Goal: Task Accomplishment & Management: Complete application form

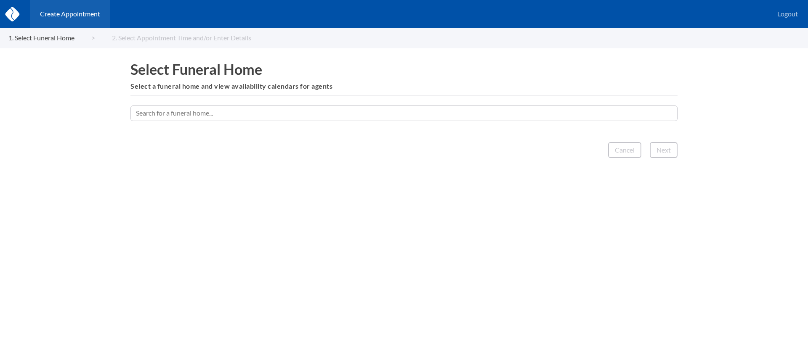
click at [290, 117] on input "text" at bounding box center [403, 113] width 547 height 15
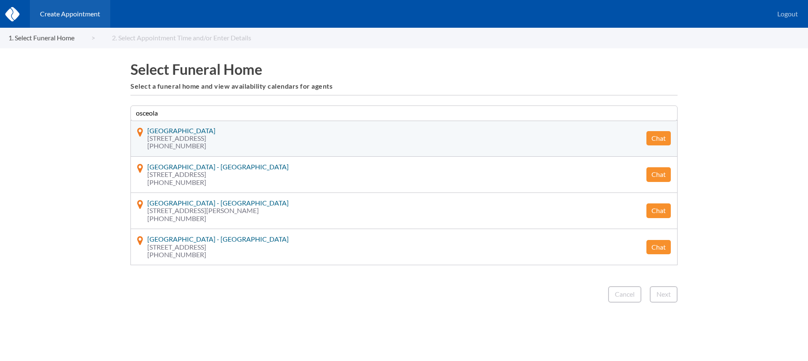
type input "osceola"
click at [652, 141] on button "Chat" at bounding box center [658, 138] width 24 height 14
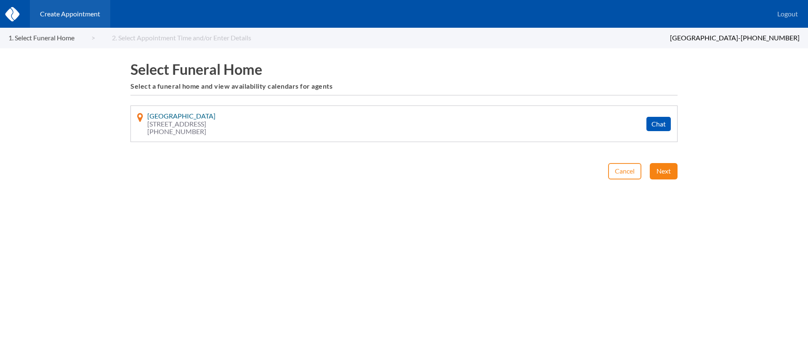
click at [659, 172] on button "Next" at bounding box center [664, 171] width 28 height 16
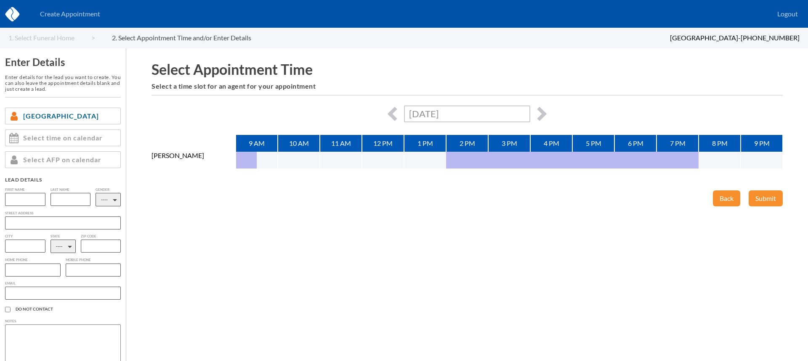
click at [485, 117] on input "Fri, October 10th, 2025" at bounding box center [467, 114] width 126 height 16
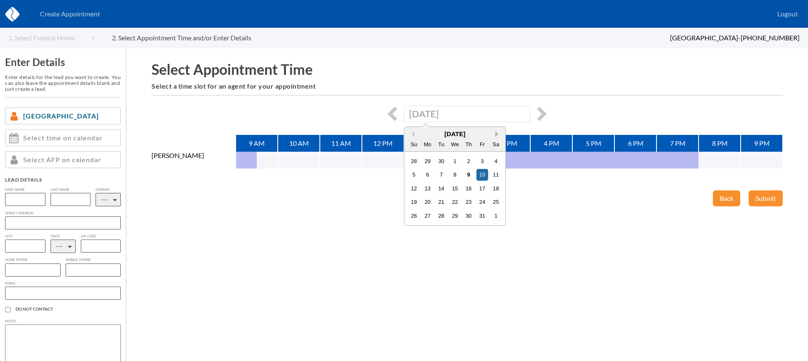
click at [496, 133] on button "Next Month" at bounding box center [498, 134] width 6 height 6
click at [413, 133] on button "Previous Month" at bounding box center [412, 134] width 6 height 6
click at [480, 212] on div "31" at bounding box center [481, 215] width 11 height 11
type input "Fri, October 31st, 2025"
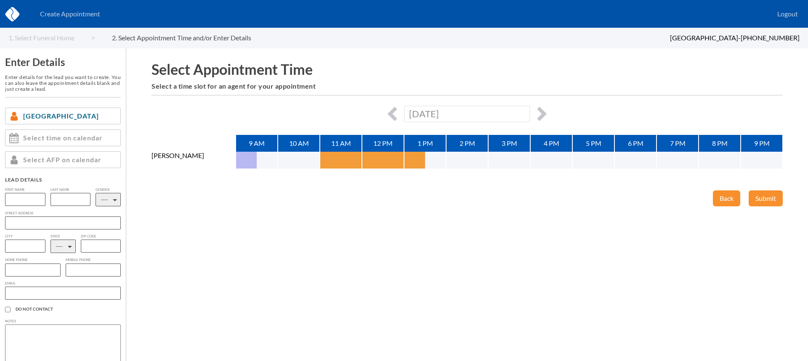
click at [334, 162] on button "button" at bounding box center [330, 160] width 21 height 17
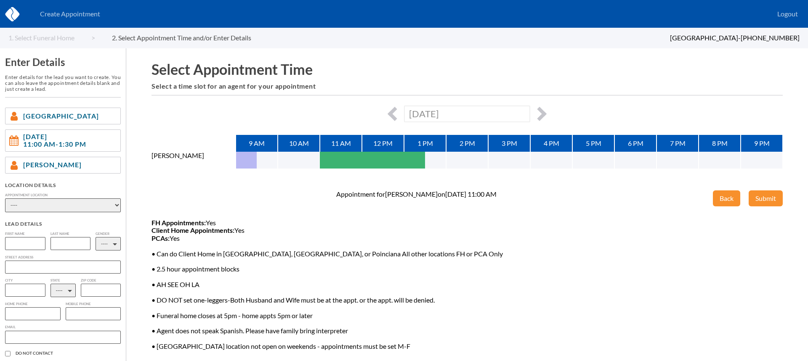
click at [104, 203] on select "---- Phone Consultation Funeraria Borinquen Osceola Memory Gardens - Kissimmee …" at bounding box center [63, 206] width 116 height 14
select select "c3351684-2b91-e811-9b8d-00188b3fb15c"
click at [5, 199] on select "---- Phone Consultation Funeraria Borinquen Osceola Memory Gardens - Kissimmee …" at bounding box center [63, 206] width 116 height 14
click at [19, 246] on input "text" at bounding box center [25, 243] width 40 height 13
type input "Henry"
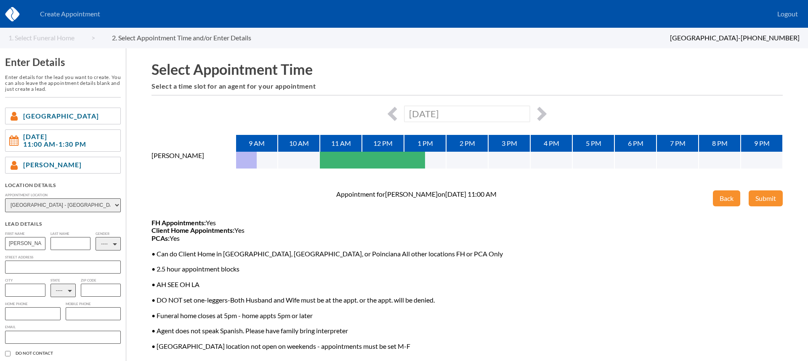
click at [65, 245] on input "text" at bounding box center [70, 243] width 40 height 13
type input "Fernandez"
click at [109, 247] on select "---- M F" at bounding box center [108, 243] width 25 height 13
select select "1"
click at [96, 237] on select "---- M F" at bounding box center [108, 243] width 25 height 13
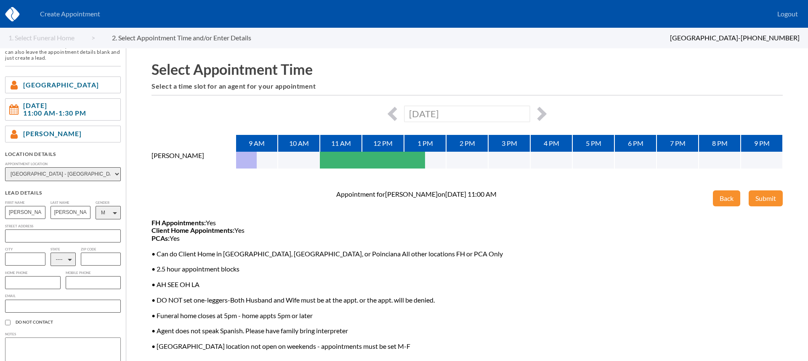
scroll to position [53, 0]
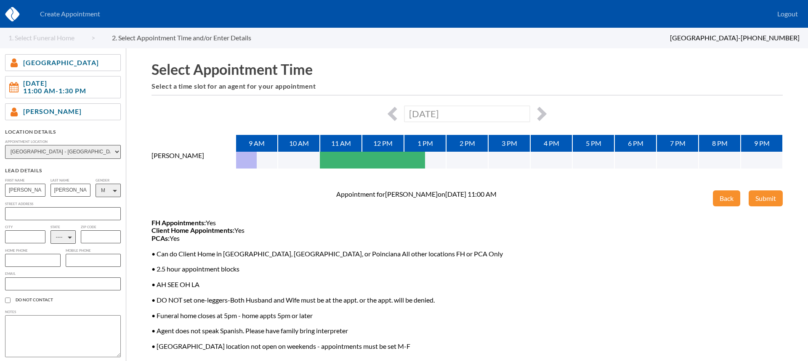
click at [60, 243] on select "---- AL AK AZ AR CA CO CT DE DC FL GA GU HI ID IL IN IA KS KY LA ME MD MA MI MN…" at bounding box center [62, 237] width 25 height 13
select select "FL"
click at [50, 232] on select "---- AL AK AZ AR CA CO CT DE DC FL GA GU HI ID IL IN IA KS KY LA ME MD MA MI MN…" at bounding box center [62, 237] width 25 height 13
click at [32, 262] on input "text" at bounding box center [33, 260] width 56 height 13
paste input "407-684-2178"
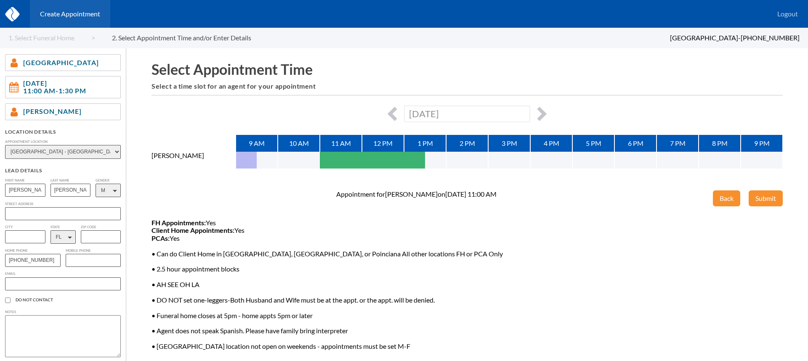
type input "407-684-2178"
click at [40, 285] on input "text" at bounding box center [63, 284] width 116 height 13
paste input "407-684-2178"
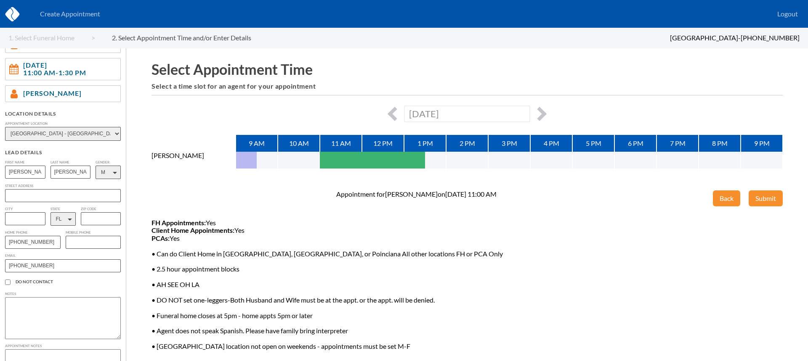
scroll to position [112, 0]
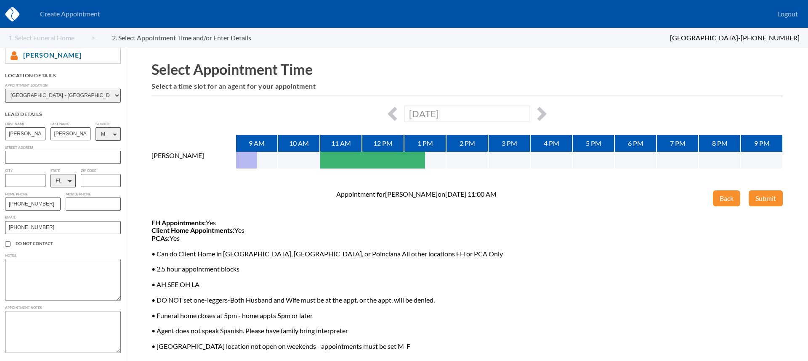
type input "407-684-2178"
click at [29, 321] on textarea at bounding box center [63, 332] width 116 height 42
type textarea "He wants to come in and look at all of our different arrangement options we off…"
click at [770, 199] on button "Submit" at bounding box center [765, 199] width 34 height 16
click at [66, 223] on input "407-684-2178" at bounding box center [63, 225] width 116 height 13
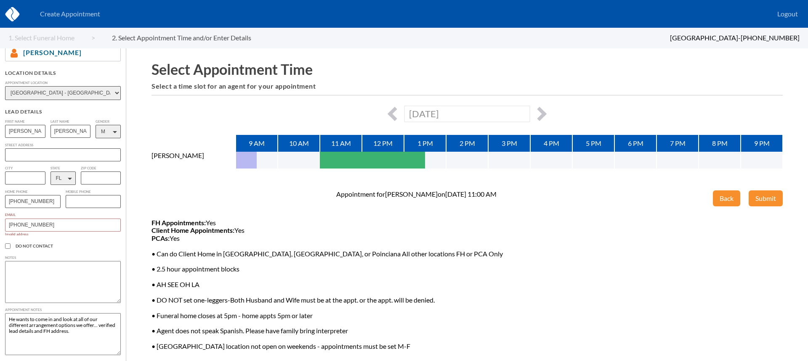
click at [66, 223] on input "407-684-2178" at bounding box center [63, 225] width 116 height 13
click at [95, 231] on input "407-684-2178" at bounding box center [63, 225] width 116 height 13
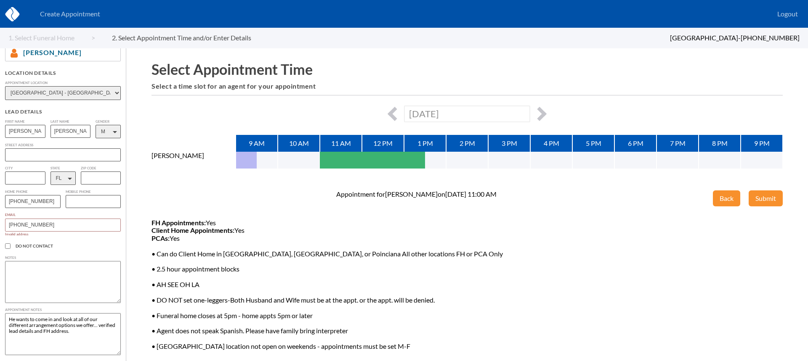
paste input "hlfernandez@icloud.com"
type input "hlfernandez@icloud.com"
click at [765, 194] on button "Submit" at bounding box center [765, 199] width 34 height 16
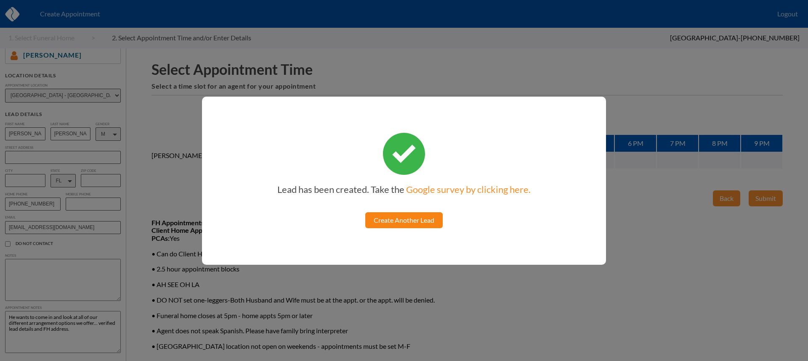
click at [390, 214] on link "Create Another Lead" at bounding box center [403, 220] width 77 height 16
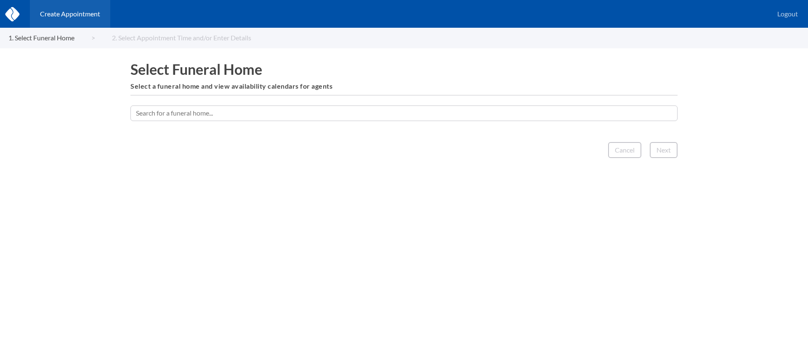
click at [434, 112] on input "text" at bounding box center [403, 113] width 547 height 15
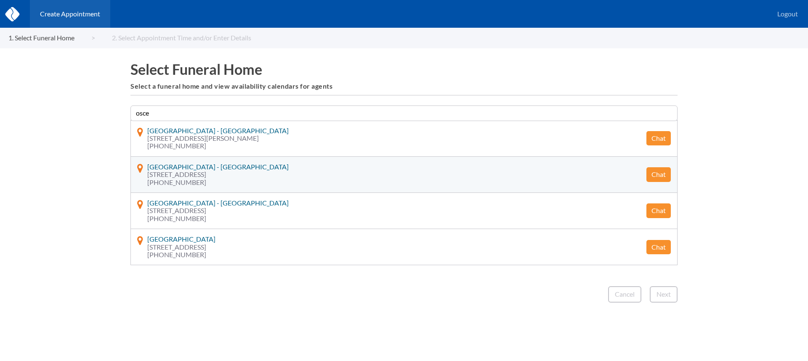
type input "osce"
click at [658, 175] on button "Chat" at bounding box center [658, 174] width 24 height 14
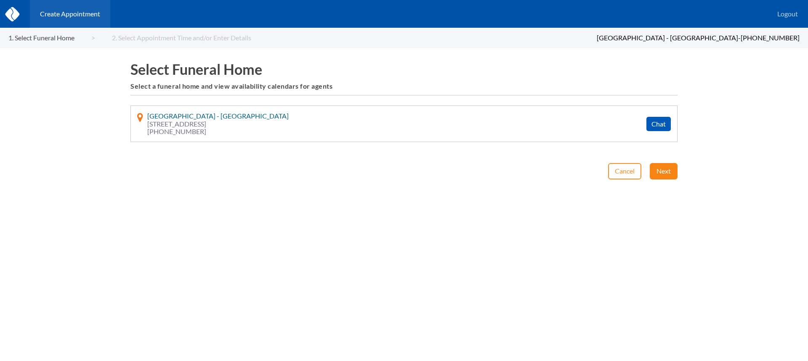
click at [662, 172] on button "Next" at bounding box center [664, 171] width 28 height 16
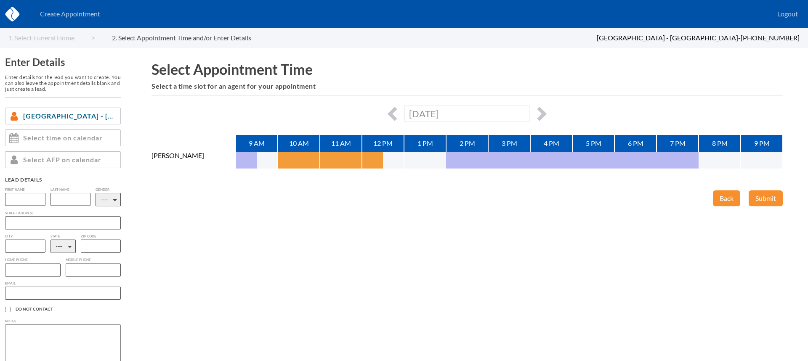
click at [294, 156] on button "button" at bounding box center [288, 160] width 21 height 17
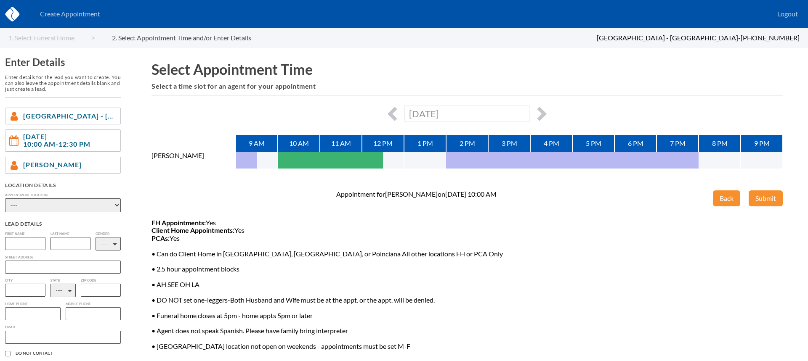
click at [103, 204] on select "---- Phone Consultation Funeraria Borinquen Osceola Memory Gardens - Kissimmee …" at bounding box center [63, 206] width 116 height 14
select select "c3351684-2b91-e811-9b8d-00188b3fb15c"
click at [5, 199] on select "---- Phone Consultation Funeraria Borinquen Osceola Memory Gardens - Kissimmee …" at bounding box center [63, 206] width 116 height 14
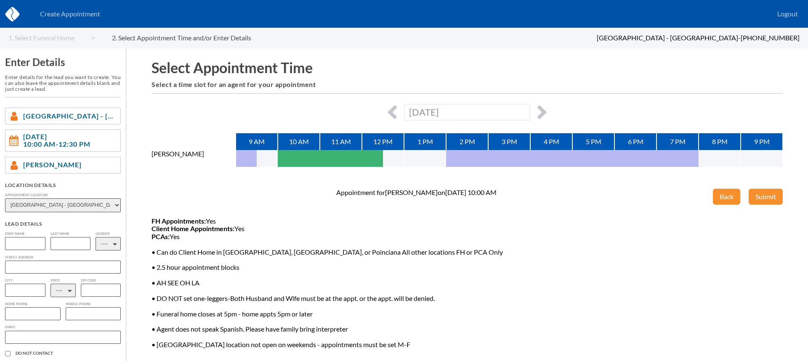
scroll to position [2, 0]
click at [25, 239] on input "text" at bounding box center [25, 243] width 40 height 13
type input "Stiven"
click at [64, 250] on input "text" at bounding box center [70, 243] width 40 height 13
type input "Olarte"
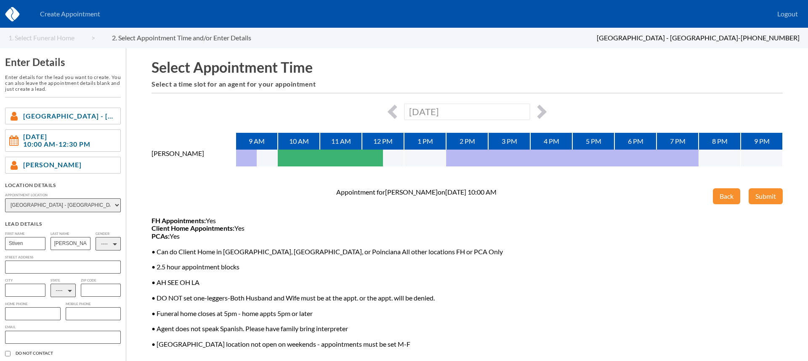
click at [104, 249] on select "---- M F" at bounding box center [108, 243] width 25 height 13
select select "1"
click at [96, 237] on select "---- M F" at bounding box center [108, 243] width 25 height 13
click at [68, 292] on select "---- AL AK AZ AR CA CO CT DE DC FL GA GU HI ID IL IN IA KS KY LA ME MD MA MI MN…" at bounding box center [62, 290] width 25 height 13
select select "FL"
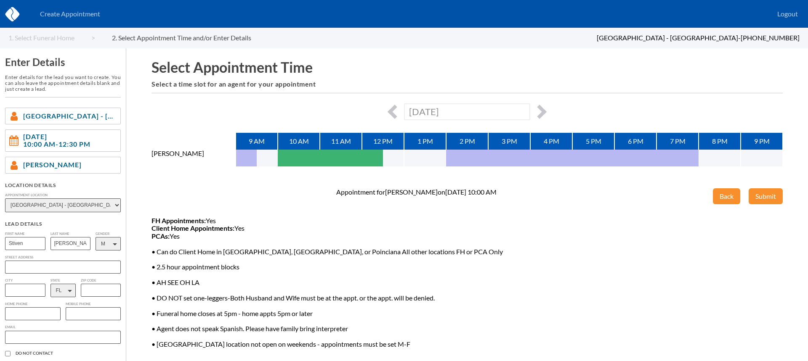
click at [50, 285] on select "---- AL AK AZ AR CA CO CT DE DC FL GA GU HI ID IL IN IA KS KY LA ME MD MA MI MN…" at bounding box center [62, 290] width 25 height 13
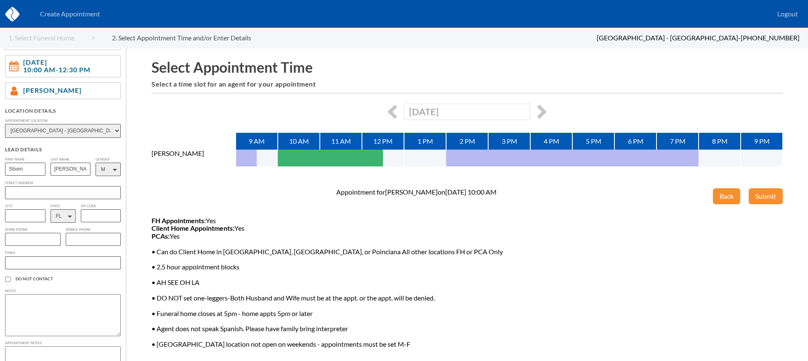
scroll to position [88, 0]
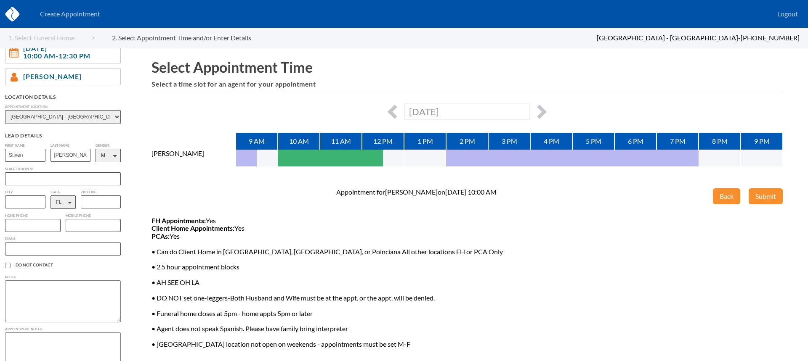
click at [37, 225] on input "text" at bounding box center [33, 225] width 56 height 13
paste input "407-497-0579"
type input "407-497-0579"
click at [57, 248] on input "text" at bounding box center [63, 249] width 116 height 13
paste input "solart30@homtail.com"
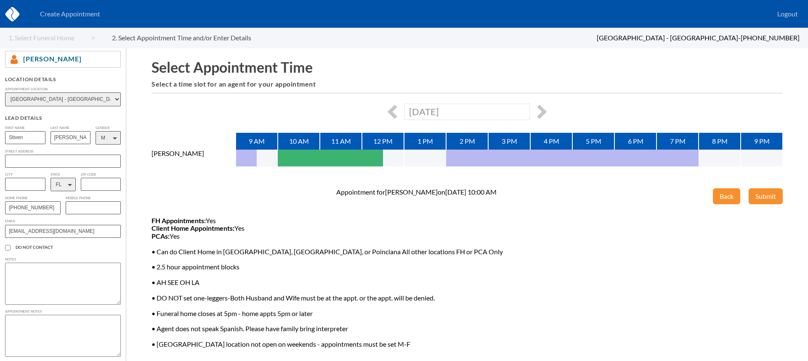
scroll to position [112, 0]
type input "solart30@homtail.com"
click at [61, 323] on textarea at bounding box center [63, 332] width 116 height 42
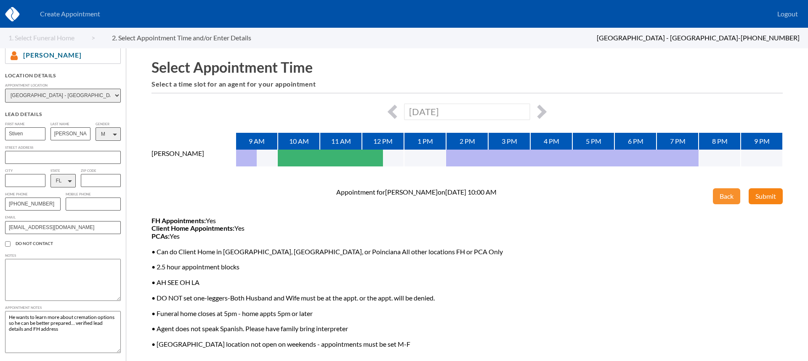
type textarea "He wants to learn more about cremation options so he can be better prepared... …"
click at [761, 200] on button "Submit" at bounding box center [765, 196] width 34 height 16
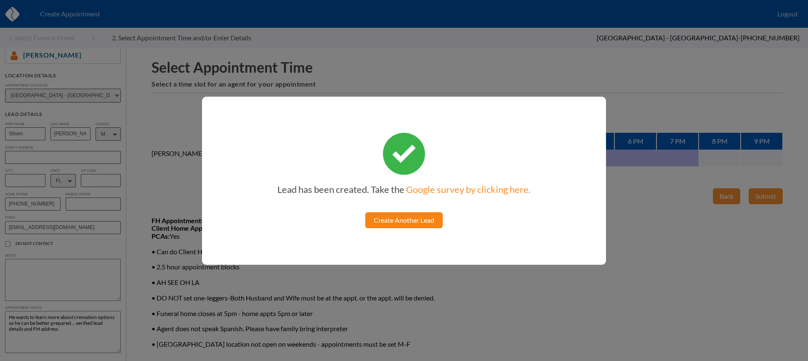
click at [418, 216] on link "Create Another Lead" at bounding box center [403, 220] width 77 height 16
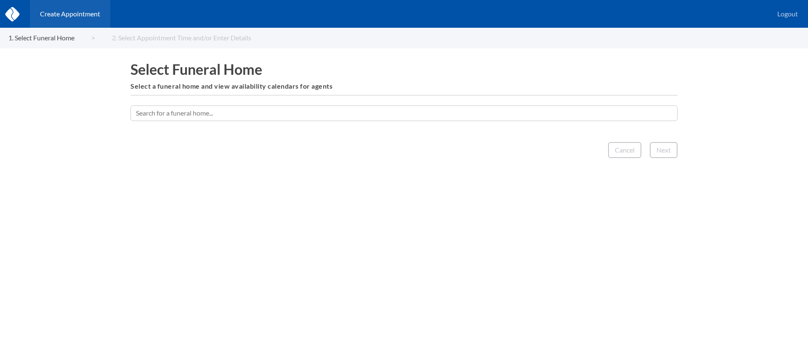
click at [393, 109] on input "text" at bounding box center [403, 113] width 547 height 15
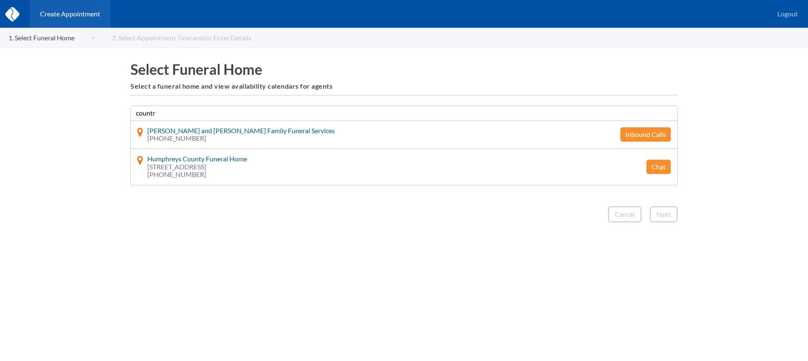
type input "country"
